Goal: Task Accomplishment & Management: Use online tool/utility

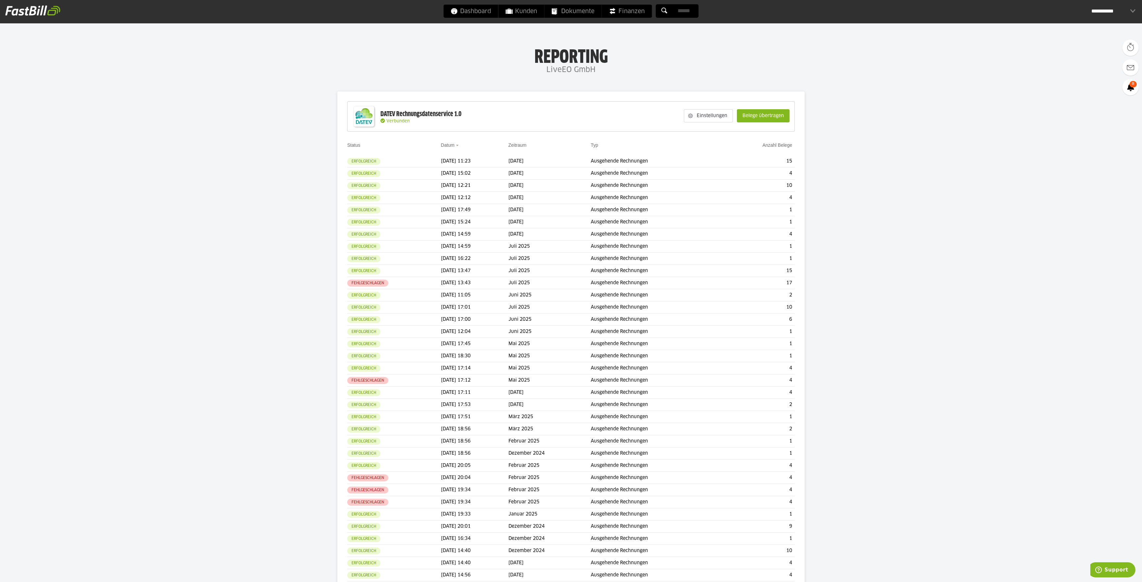
click at [469, 111] on div "DATEV Rechnungsdatenservice 1.0 Verbunden Einstellungen Belege übertragen" at bounding box center [571, 116] width 448 height 30
drag, startPoint x: 426, startPoint y: 120, endPoint x: 405, endPoint y: 120, distance: 21.4
click at [425, 120] on div "Verbunden" at bounding box center [421, 121] width 81 height 5
click at [706, 112] on slot "Einstellungen" at bounding box center [713, 116] width 40 height 13
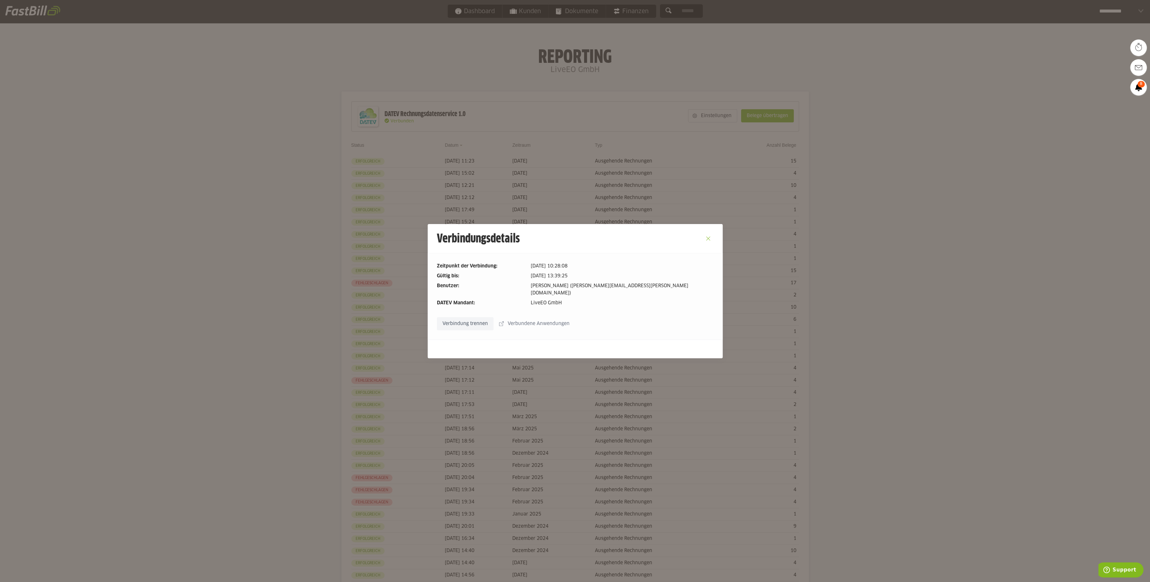
click at [703, 240] on button "Close" at bounding box center [708, 238] width 11 height 11
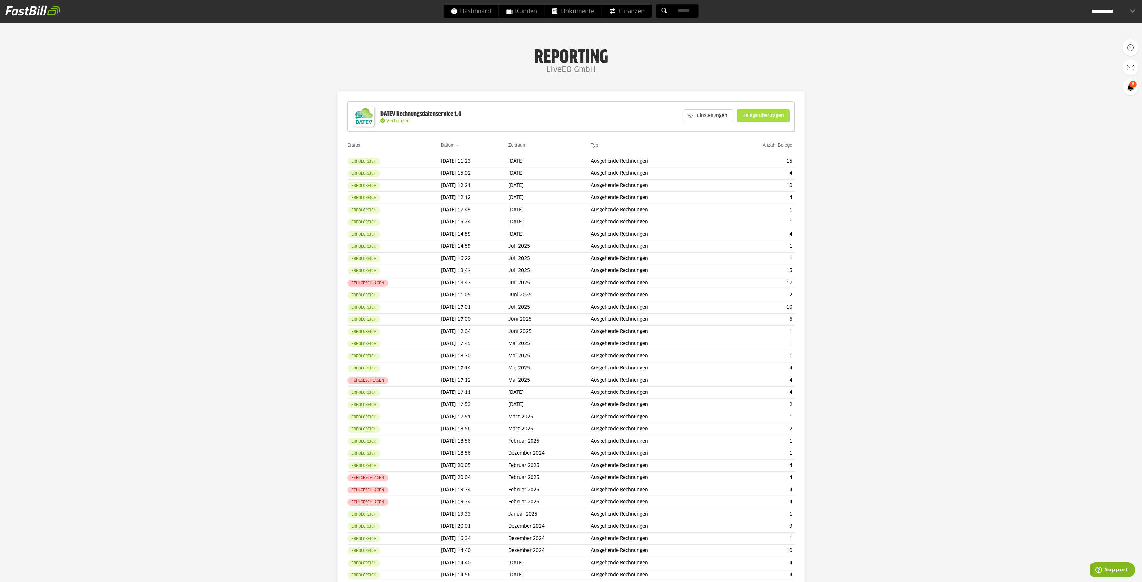
click at [773, 114] on slot "Belege übertragen" at bounding box center [763, 116] width 52 height 13
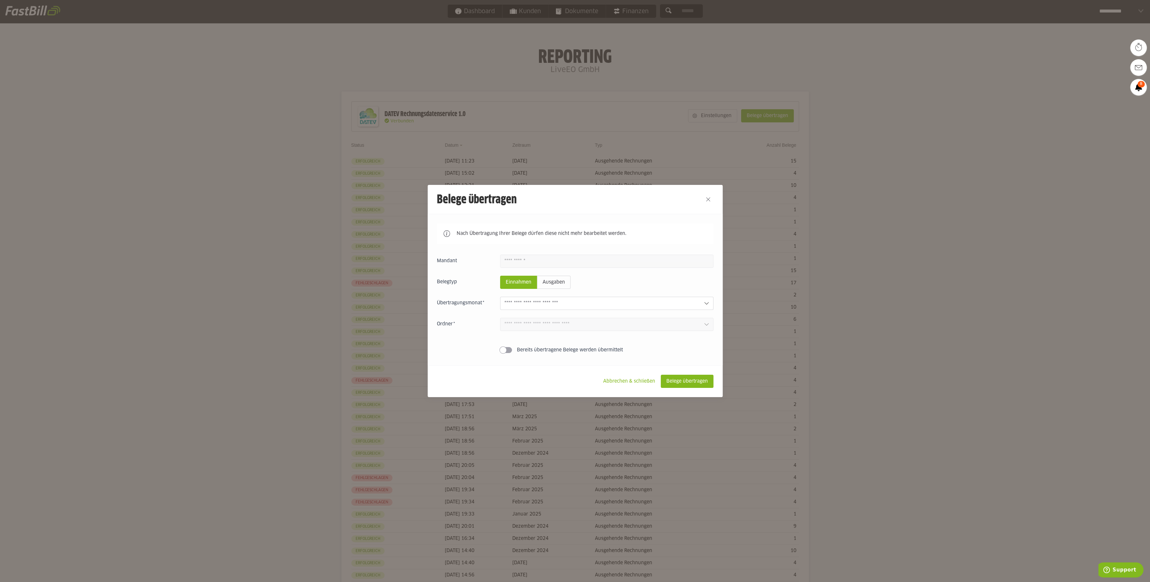
click at [579, 303] on input "text" at bounding box center [601, 303] width 194 height 7
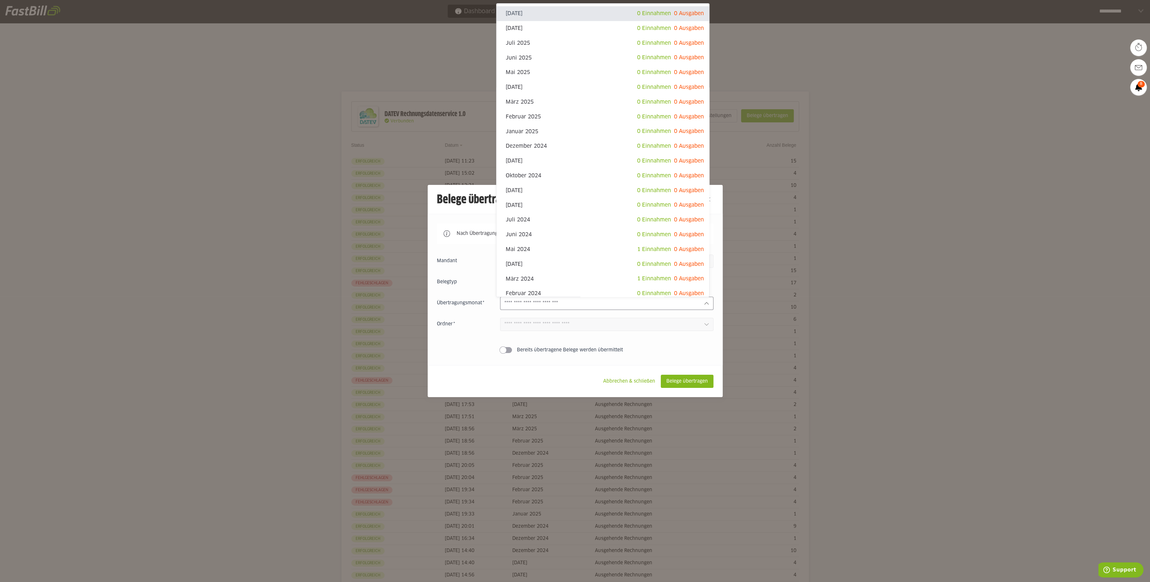
click at [587, 13] on slot "[DATE]" at bounding box center [571, 13] width 131 height 7
type input "**********"
type input "*******"
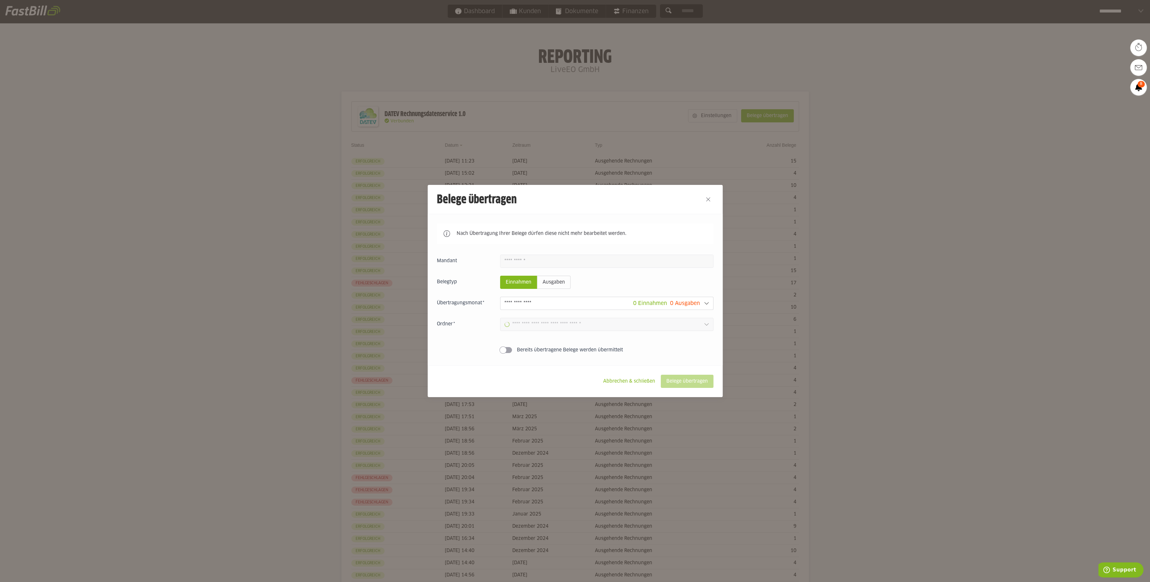
click at [774, 62] on div at bounding box center [575, 291] width 1150 height 582
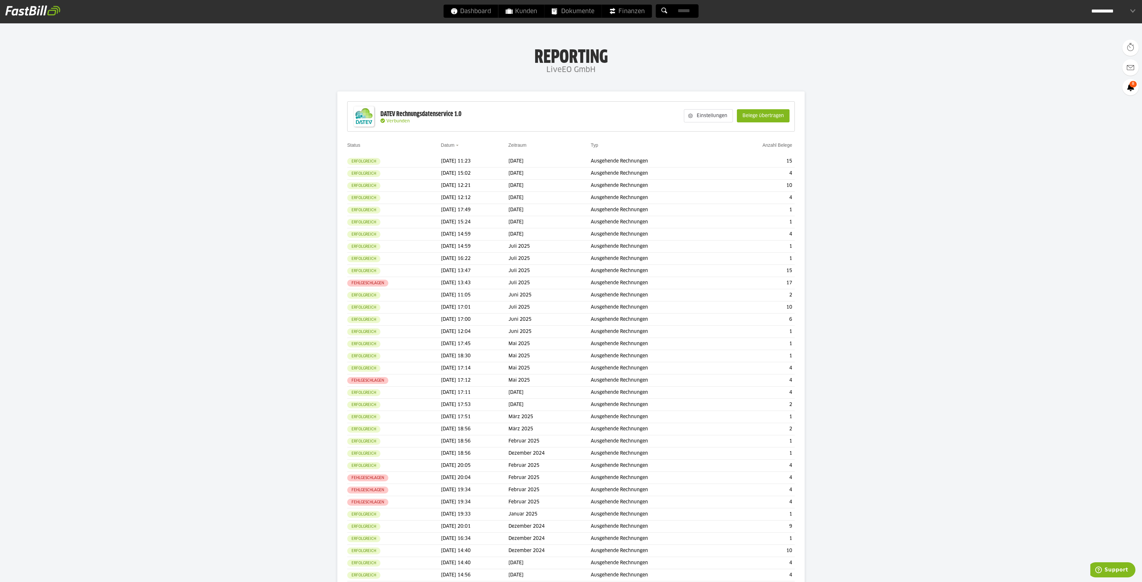
click at [409, 120] on span "Verbunden" at bounding box center [398, 121] width 23 height 4
click at [398, 123] on span "Verbunden" at bounding box center [398, 121] width 23 height 4
click at [693, 116] on slot "Einstellungen" at bounding box center [713, 116] width 40 height 13
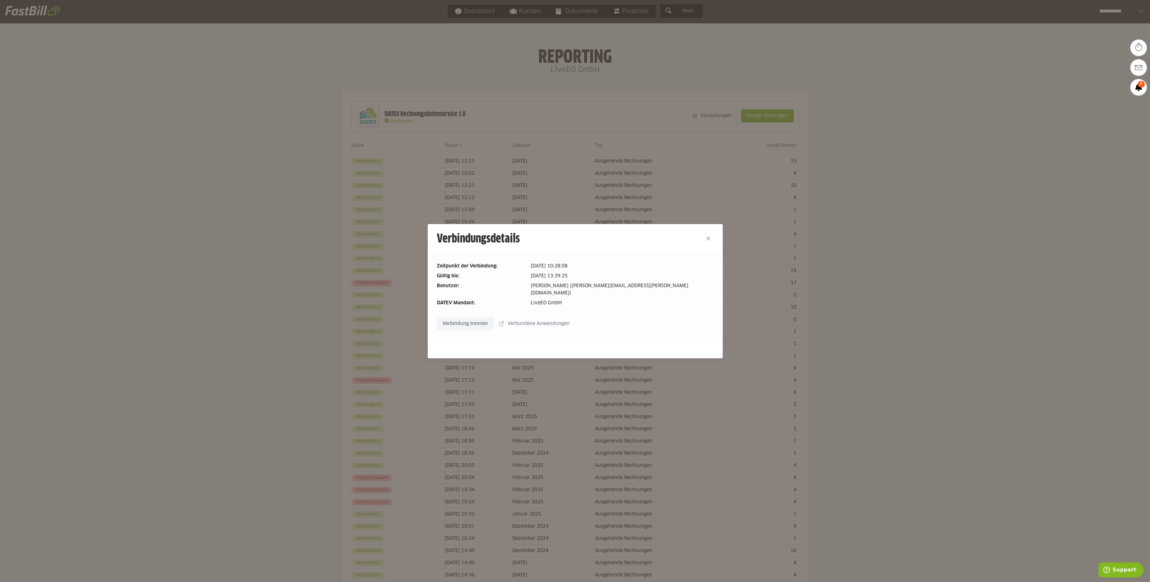
click at [466, 319] on slot "Verbindung trennen" at bounding box center [465, 324] width 56 height 13
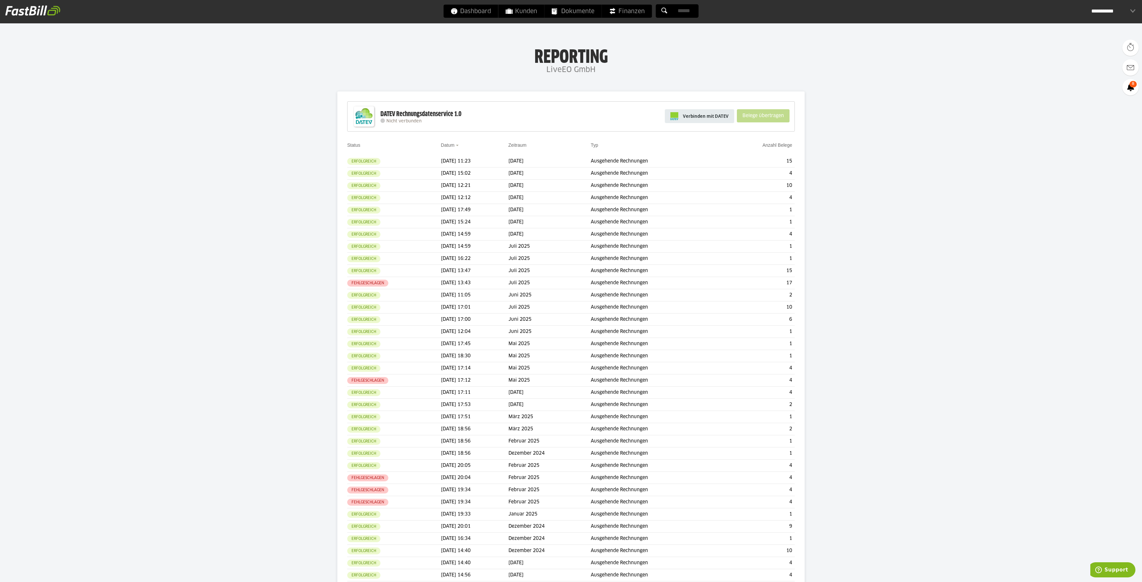
click at [713, 118] on span "Verbinden mit DATEV" at bounding box center [706, 116] width 46 height 7
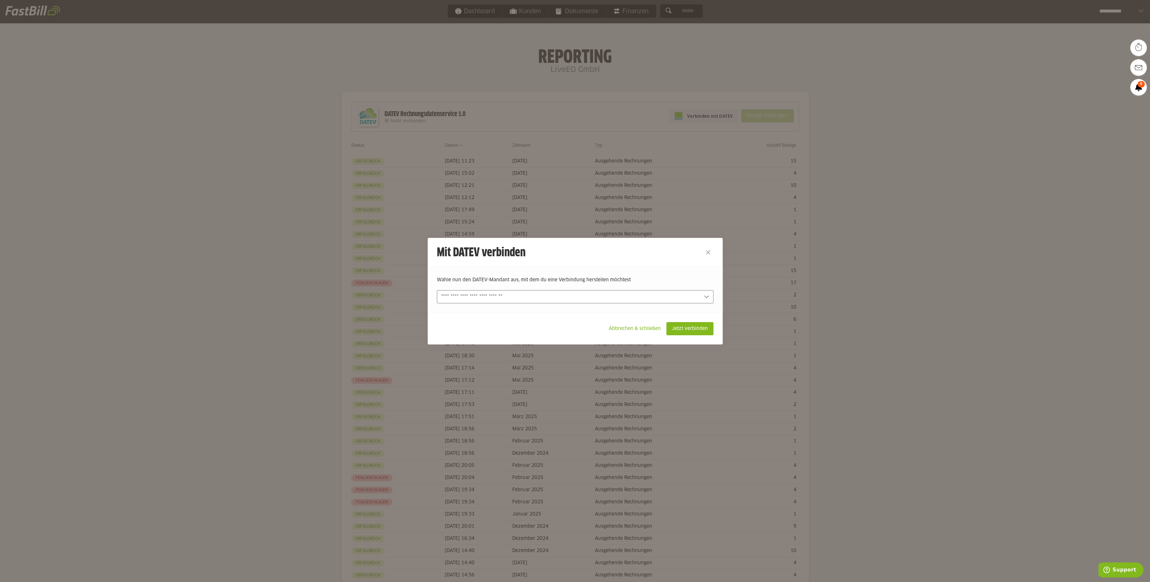
click at [570, 296] on input "text" at bounding box center [570, 296] width 259 height 7
click at [519, 312] on slot "LiveEO GmbH (677562-1901)" at bounding box center [572, 312] width 261 height 7
type input "**********"
click at [693, 327] on slot "Jetzt verbinden" at bounding box center [690, 329] width 46 height 13
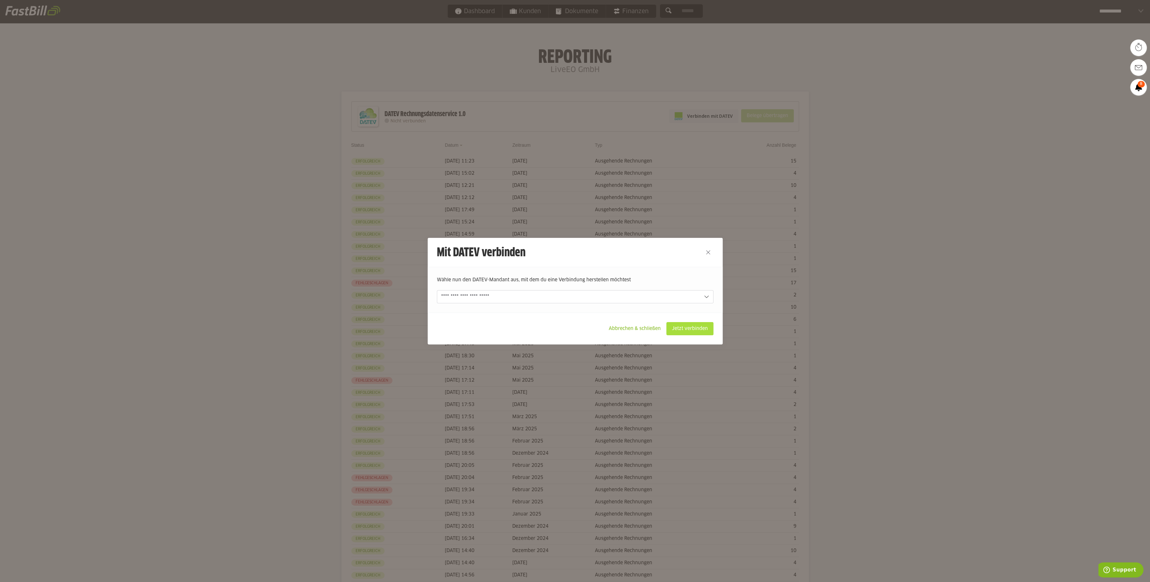
click at [682, 330] on slot "Jetzt verbinden" at bounding box center [690, 329] width 46 height 13
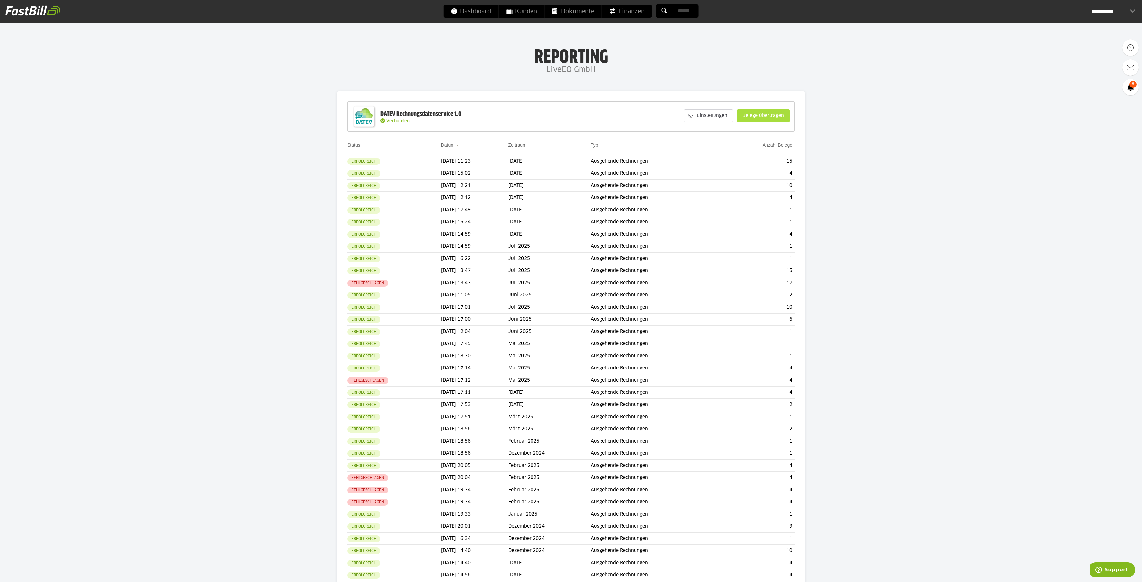
click at [761, 114] on slot "Belege übertragen" at bounding box center [763, 116] width 52 height 13
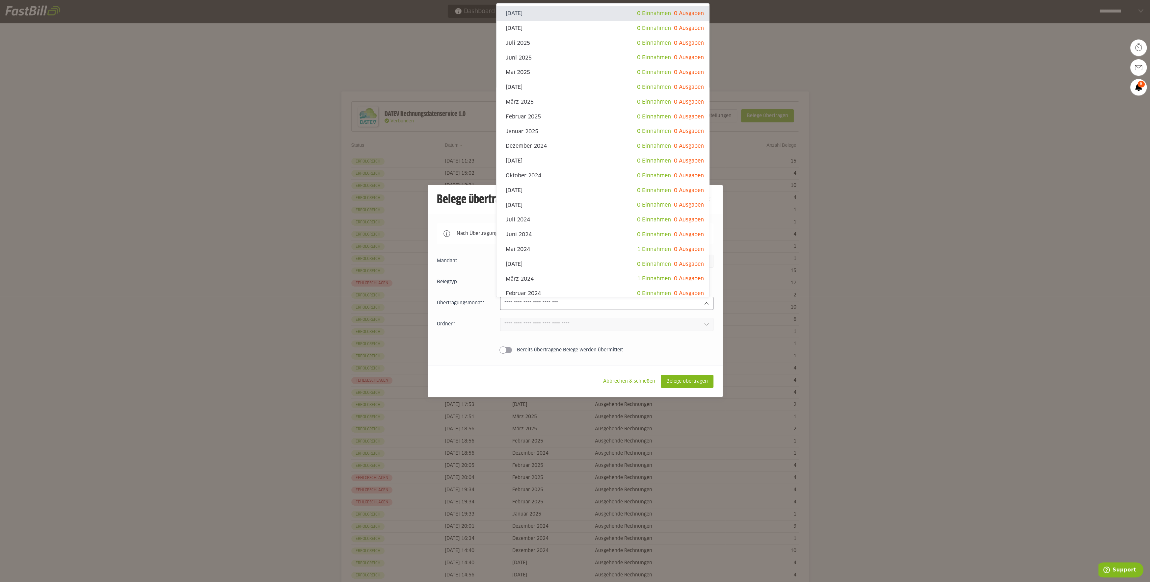
click at [572, 307] on input "text" at bounding box center [601, 303] width 194 height 7
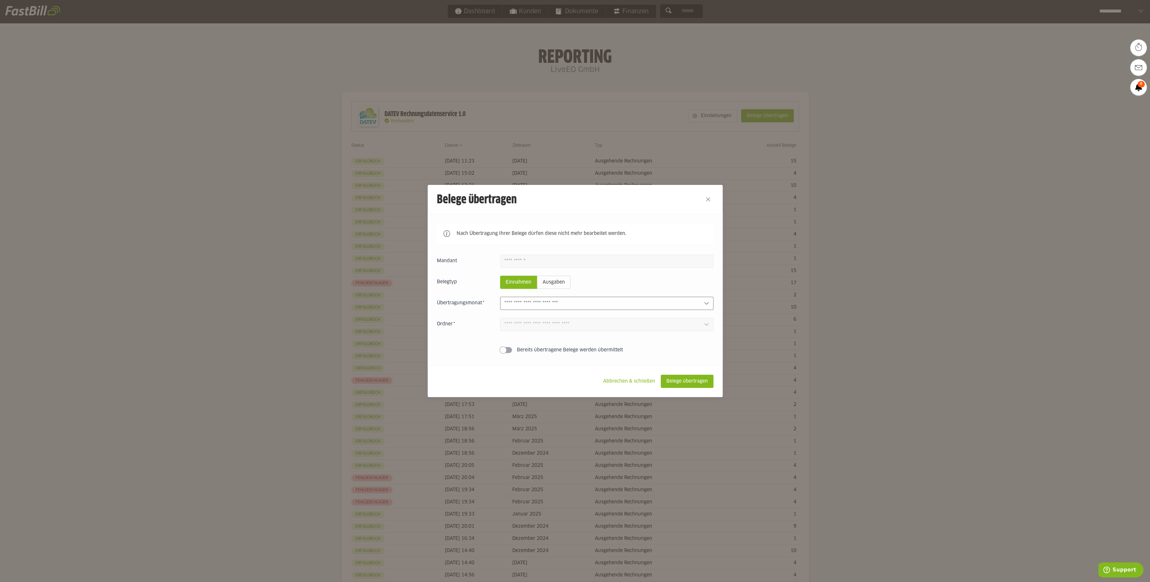
click at [572, 307] on input "text" at bounding box center [601, 303] width 194 height 7
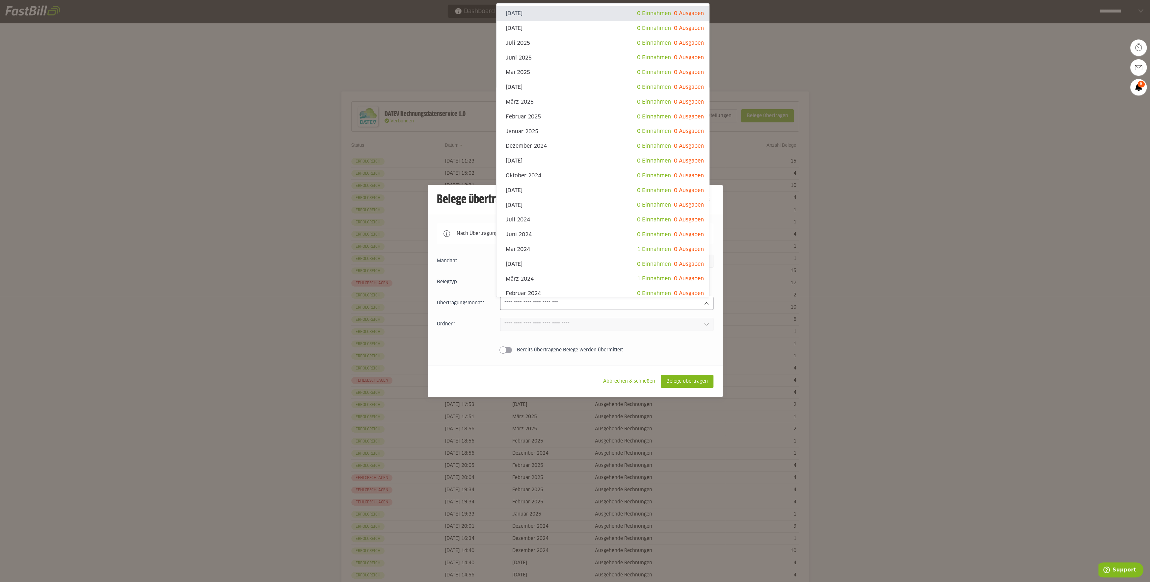
click at [572, 307] on input "text" at bounding box center [601, 303] width 194 height 7
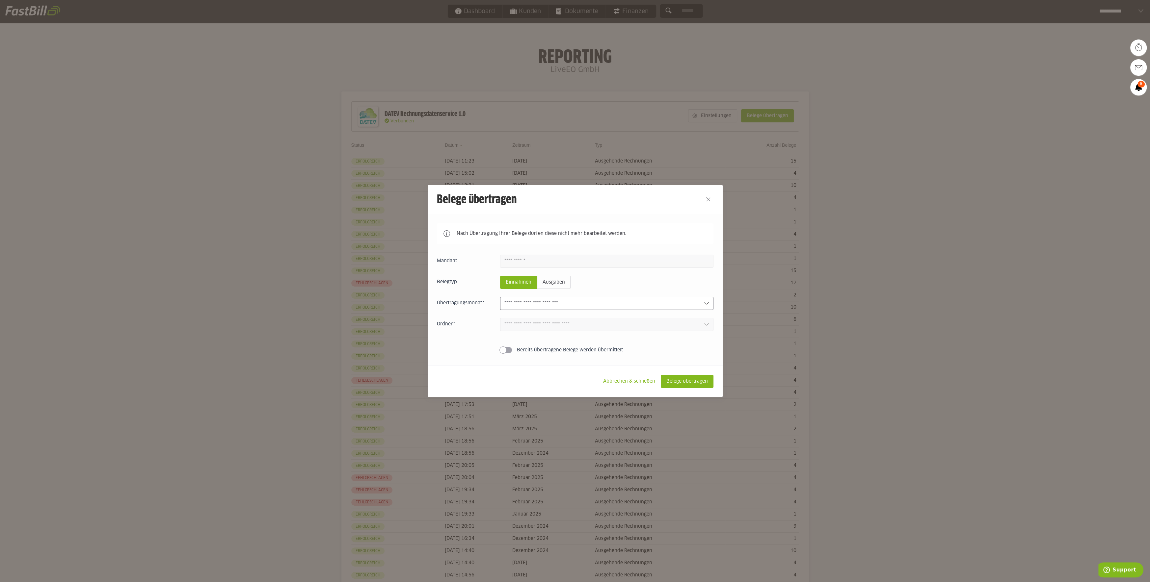
click at [572, 307] on input "text" at bounding box center [601, 303] width 194 height 7
click at [560, 282] on slot "Ausgaben" at bounding box center [553, 282] width 33 height 13
click at [584, 299] on div at bounding box center [606, 303] width 213 height 13
click at [574, 303] on input "text" at bounding box center [601, 303] width 194 height 7
click at [524, 284] on slot "Einnahmen" at bounding box center [518, 282] width 36 height 13
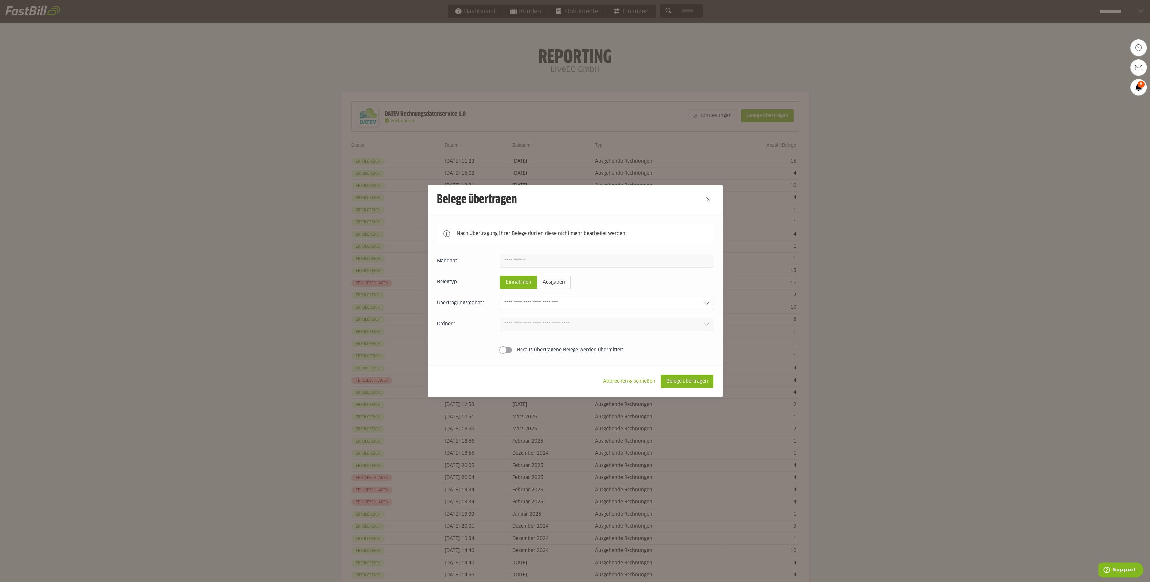
click at [638, 301] on input "text" at bounding box center [601, 303] width 194 height 7
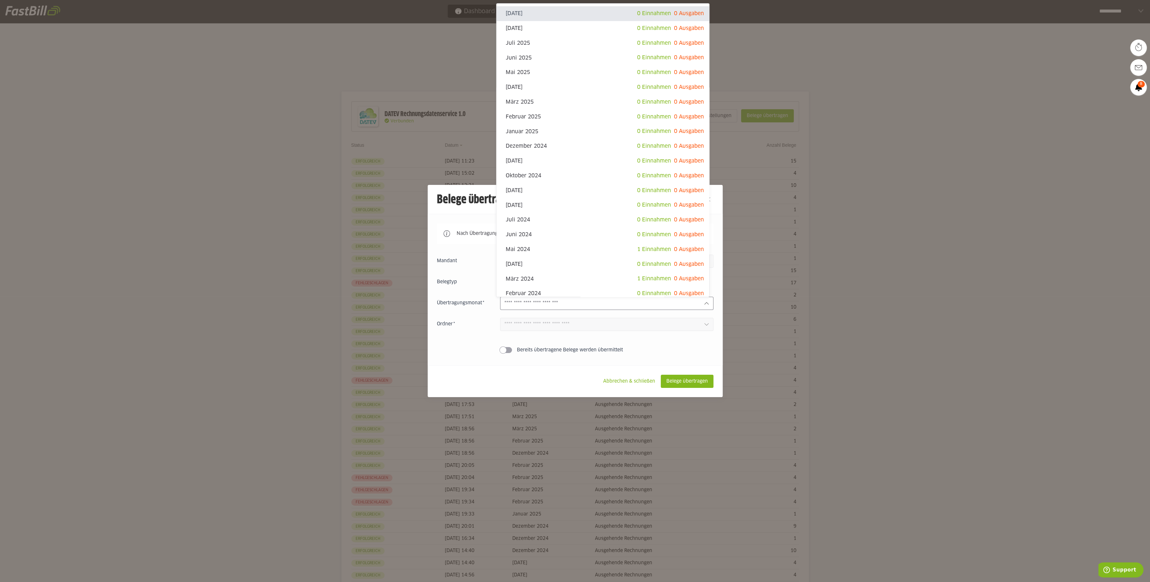
click at [930, 175] on div at bounding box center [575, 291] width 1150 height 582
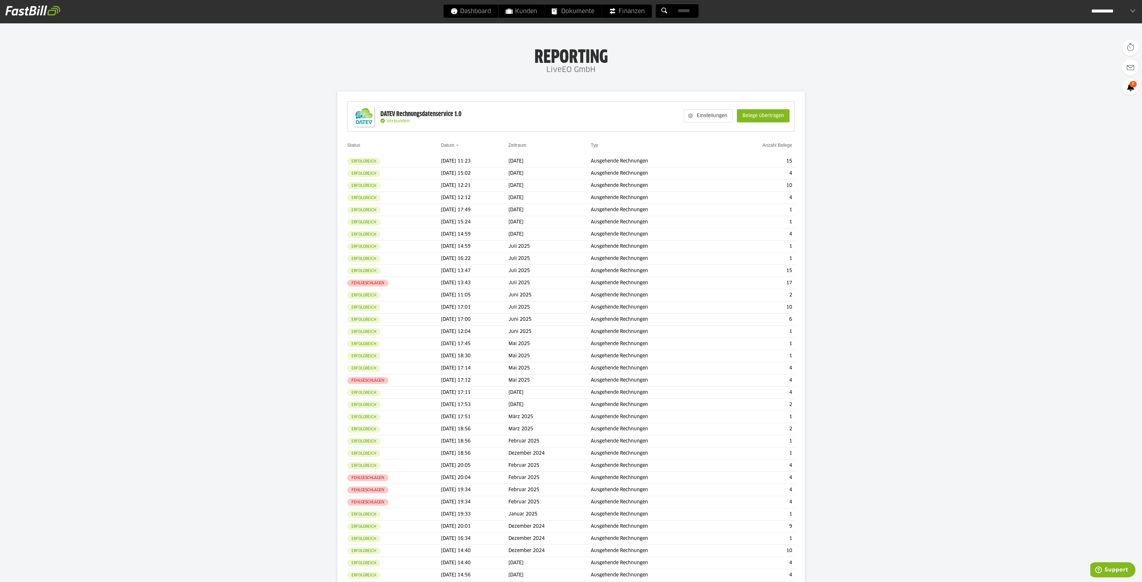
click at [529, 21] on div "Dashboard Kunden Dokumente Finanzen" at bounding box center [571, 11] width 1142 height 23
click at [524, 17] on span "Kunden" at bounding box center [521, 11] width 31 height 13
